Goal: Navigation & Orientation: Go to known website

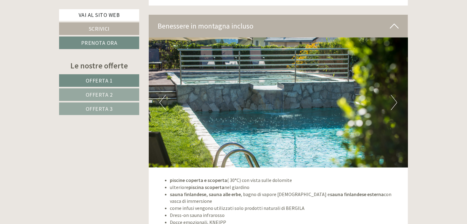
scroll to position [2327, 0]
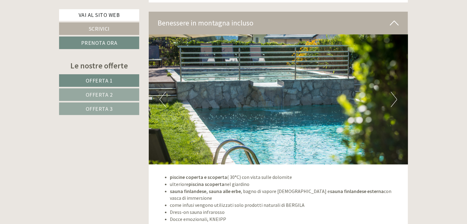
click at [389, 97] on img at bounding box center [279, 99] width 260 height 130
click at [393, 96] on button "Next" at bounding box center [394, 99] width 6 height 15
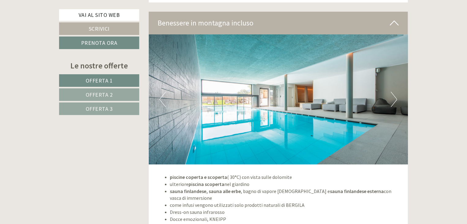
click at [393, 96] on button "Next" at bounding box center [394, 99] width 6 height 15
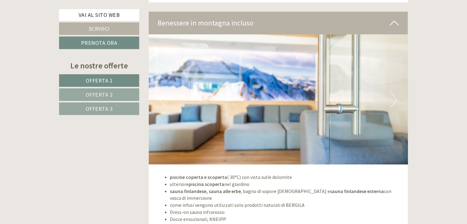
click at [393, 96] on button "Next" at bounding box center [394, 99] width 6 height 15
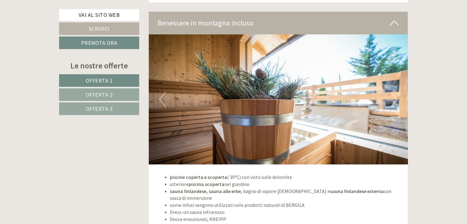
click at [393, 96] on button "Next" at bounding box center [394, 99] width 6 height 15
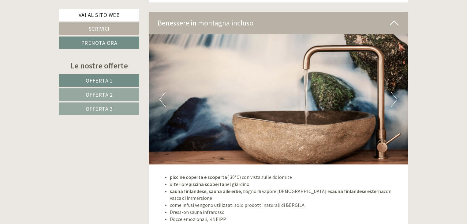
click at [393, 96] on button "Next" at bounding box center [394, 99] width 6 height 15
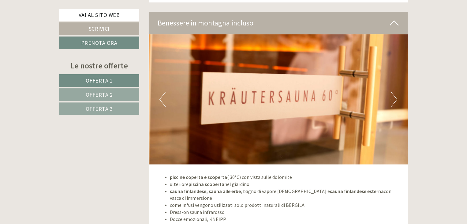
click at [393, 96] on button "Next" at bounding box center [394, 99] width 6 height 15
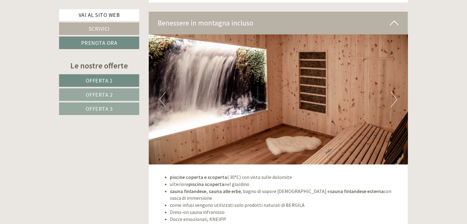
click at [393, 96] on button "Next" at bounding box center [394, 99] width 6 height 15
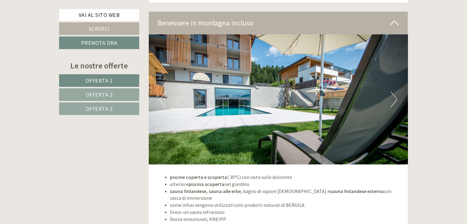
click at [393, 96] on button "Next" at bounding box center [394, 99] width 6 height 15
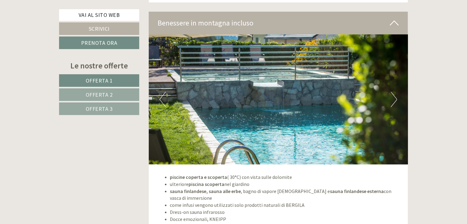
click at [393, 96] on button "Next" at bounding box center [394, 99] width 6 height 15
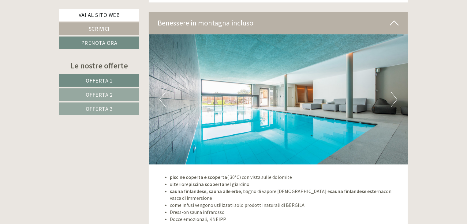
click at [393, 96] on button "Next" at bounding box center [394, 99] width 6 height 15
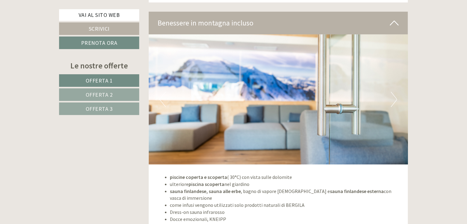
click at [393, 96] on button "Next" at bounding box center [394, 99] width 6 height 15
click at [396, 96] on button "Next" at bounding box center [394, 99] width 6 height 15
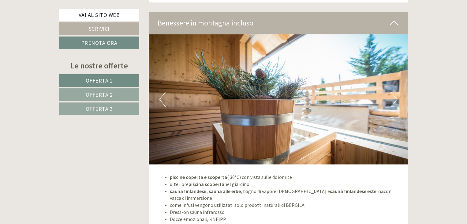
click at [396, 96] on button "Next" at bounding box center [394, 99] width 6 height 15
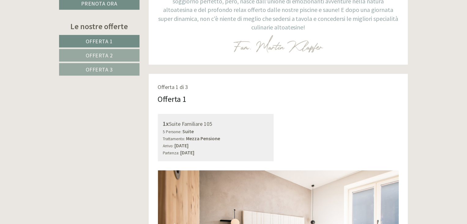
scroll to position [245, 0]
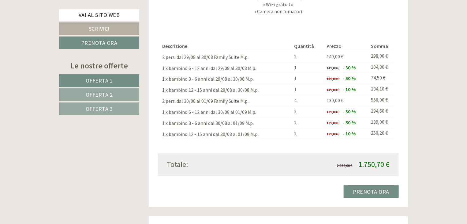
scroll to position [1225, 0]
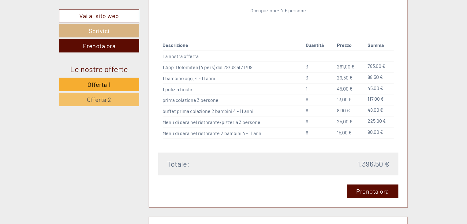
scroll to position [612, 0]
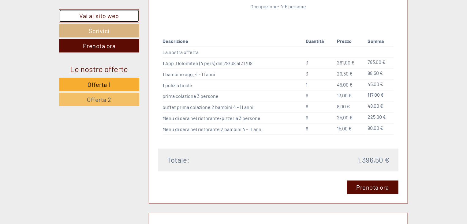
click at [104, 15] on link "Vai al sito web" at bounding box center [99, 15] width 80 height 13
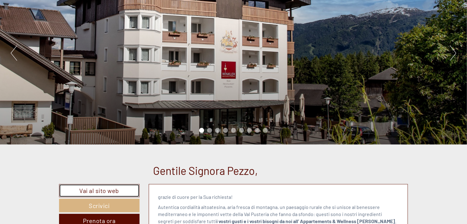
scroll to position [0, 0]
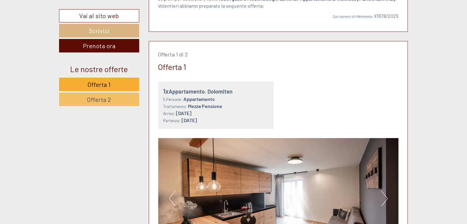
scroll to position [367, 0]
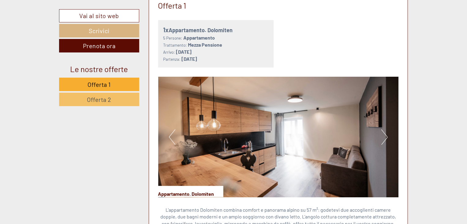
click at [391, 136] on img at bounding box center [278, 137] width 241 height 120
click at [384, 134] on button "Next" at bounding box center [385, 136] width 6 height 15
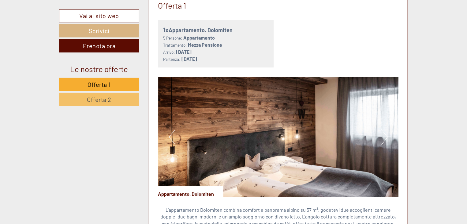
click at [384, 134] on button "Next" at bounding box center [385, 136] width 6 height 15
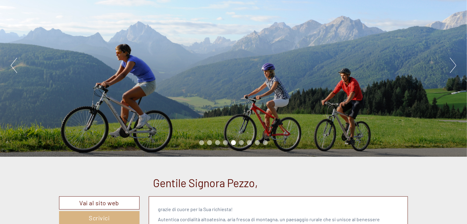
scroll to position [0, 0]
